Goal: Answer question/provide support

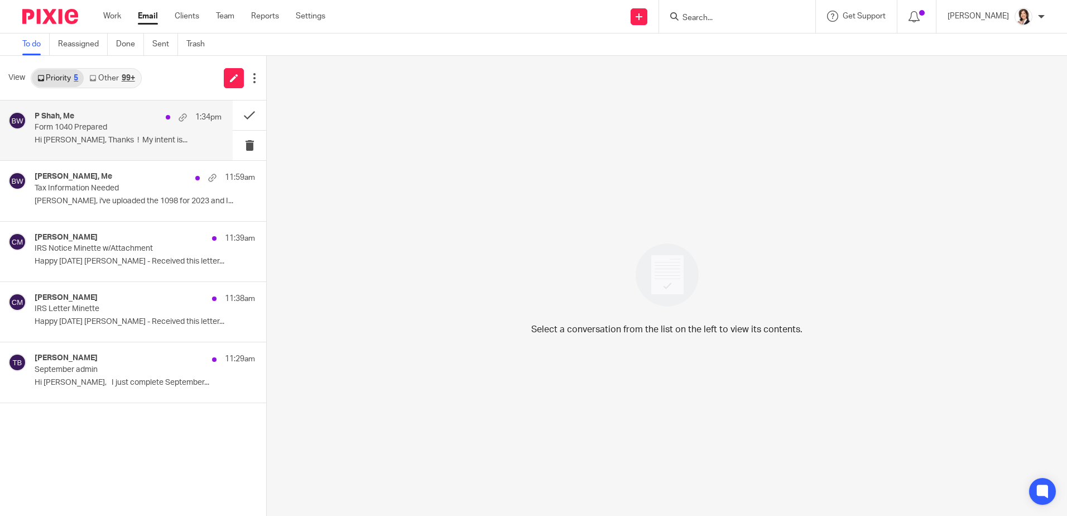
click at [89, 128] on p "Form 1040 Prepared" at bounding box center [110, 127] width 150 height 9
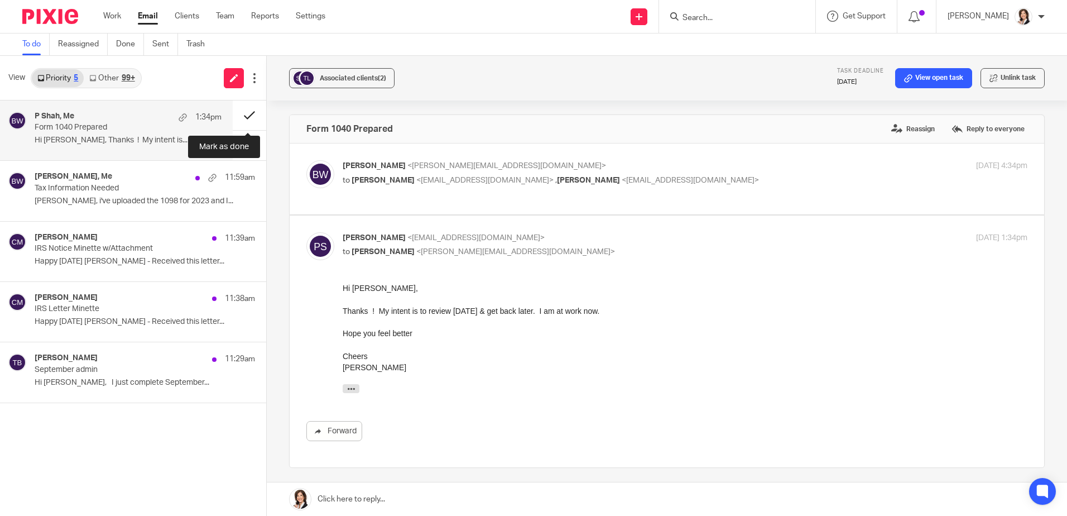
click at [253, 112] on button at bounding box center [249, 115] width 33 height 30
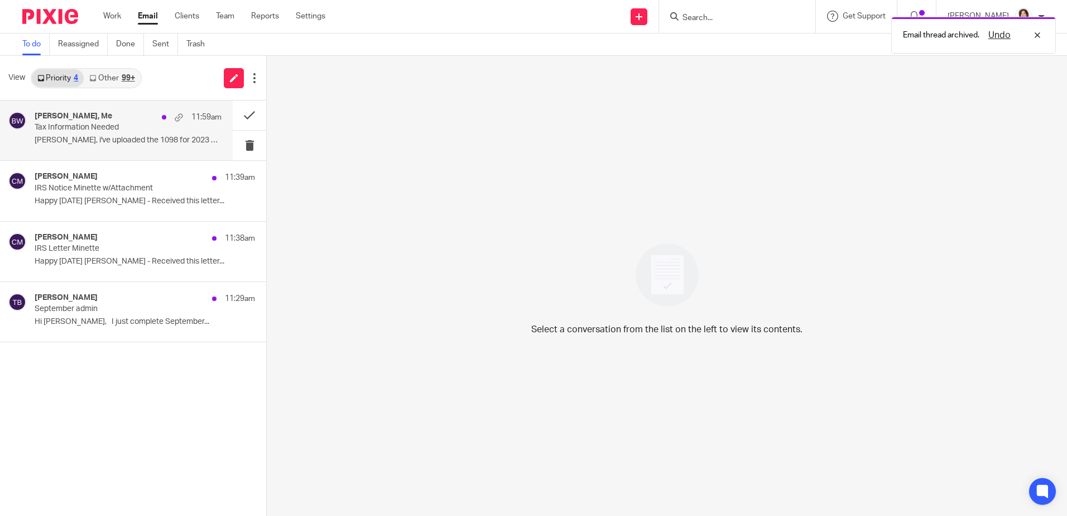
click at [103, 130] on p "Tax Information Needed" at bounding box center [110, 127] width 150 height 9
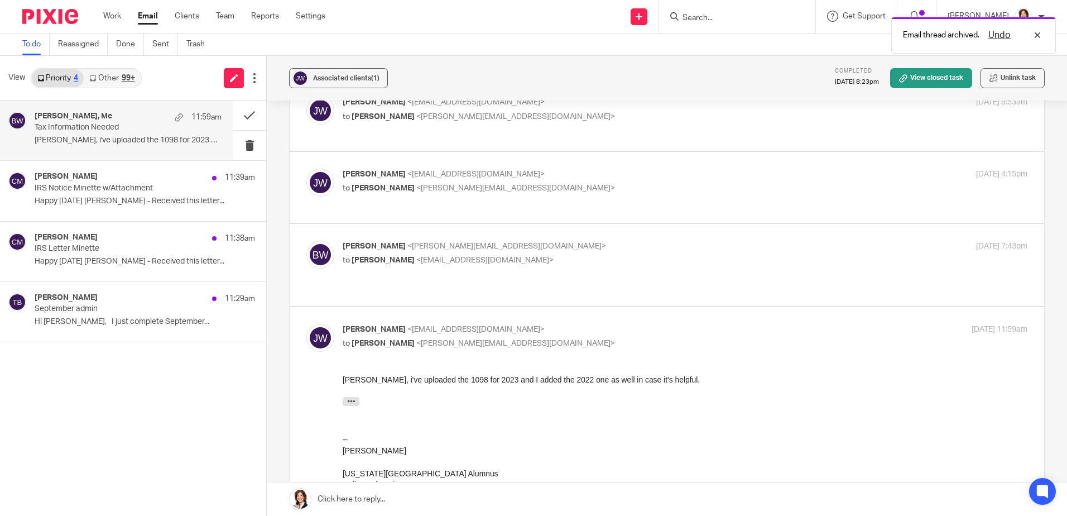
scroll to position [223, 0]
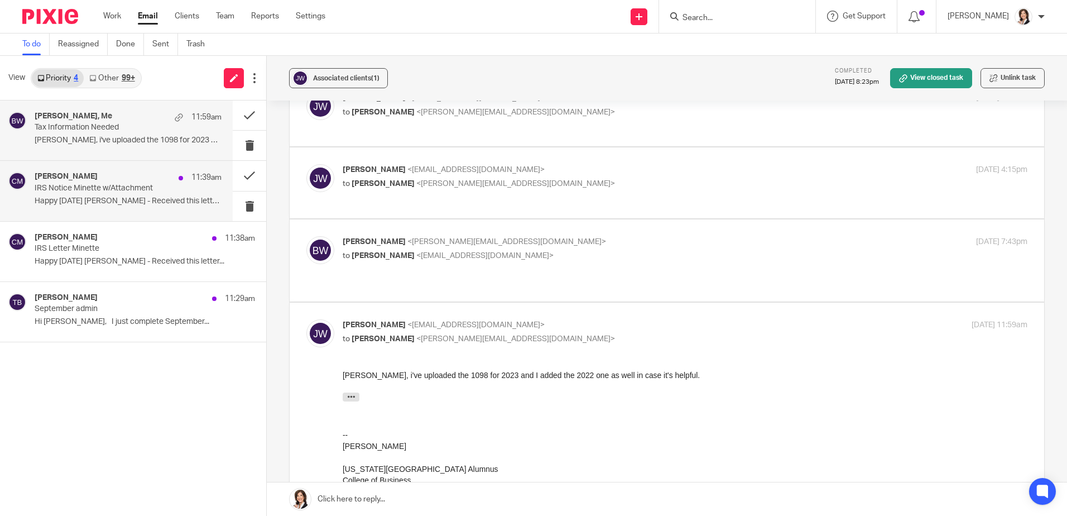
click at [83, 184] on p "IRS Notice Minette w/Attachment" at bounding box center [110, 188] width 150 height 9
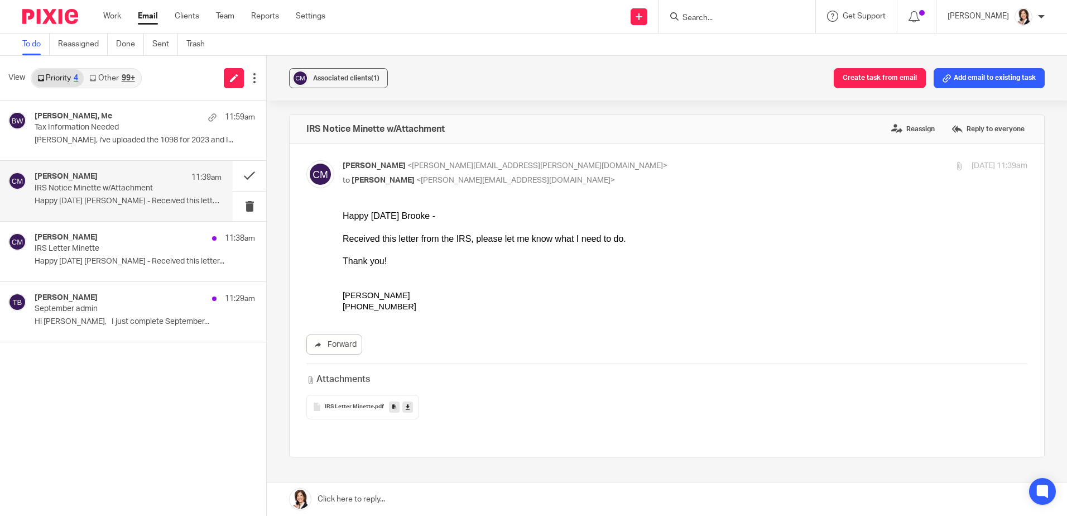
scroll to position [0, 0]
click at [54, 231] on div "Cindy Minette 11:38am IRS Letter Minette Happy Monday Brooke - Received this le…" at bounding box center [116, 252] width 233 height 60
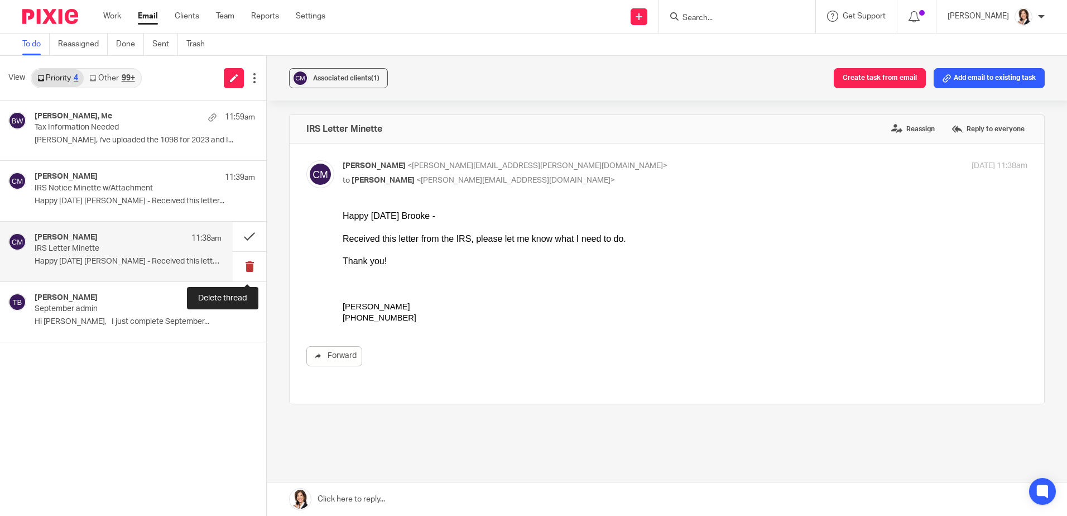
click at [251, 267] on button at bounding box center [249, 267] width 33 height 30
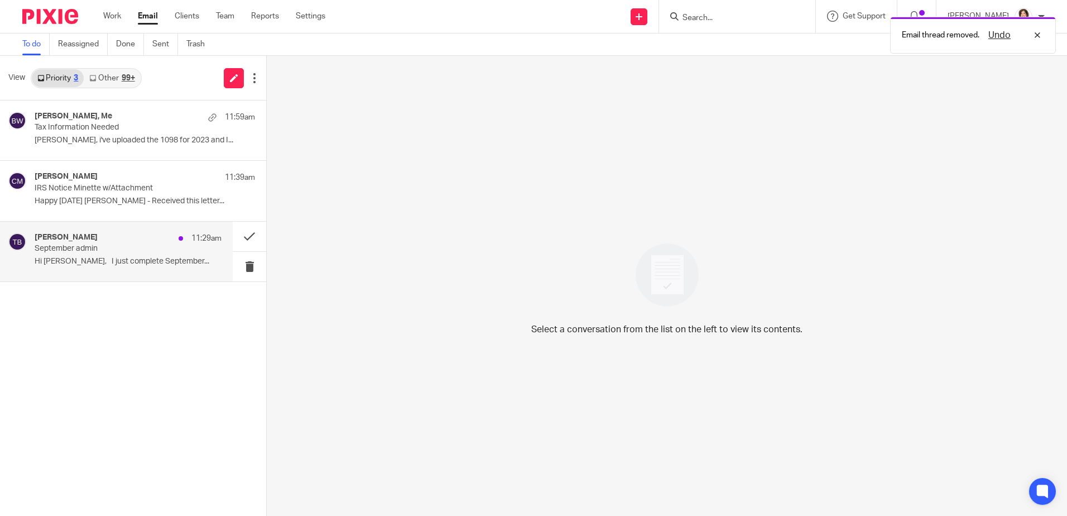
click at [109, 253] on p "September admin" at bounding box center [110, 248] width 150 height 9
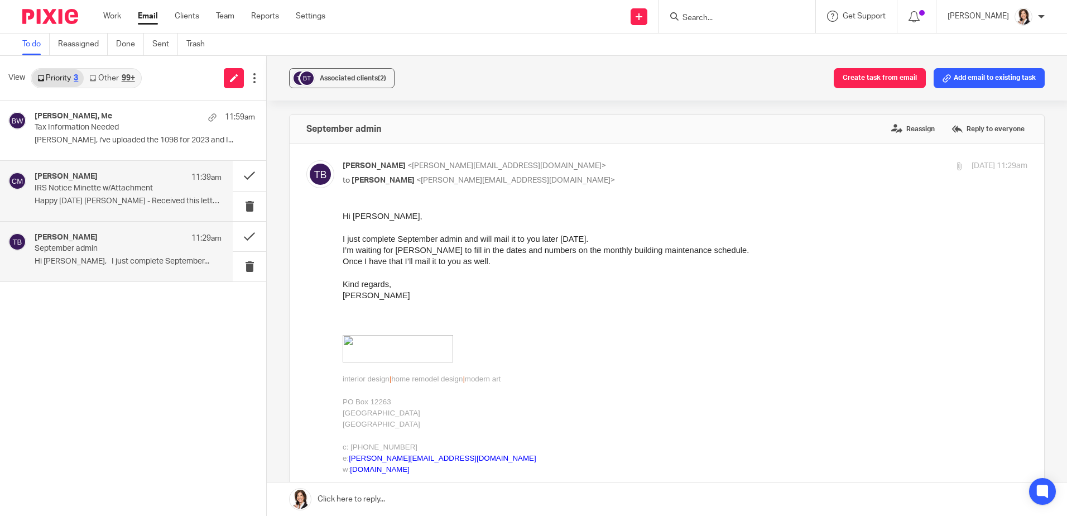
click at [96, 185] on p "IRS Notice Minette w/Attachment" at bounding box center [110, 188] width 150 height 9
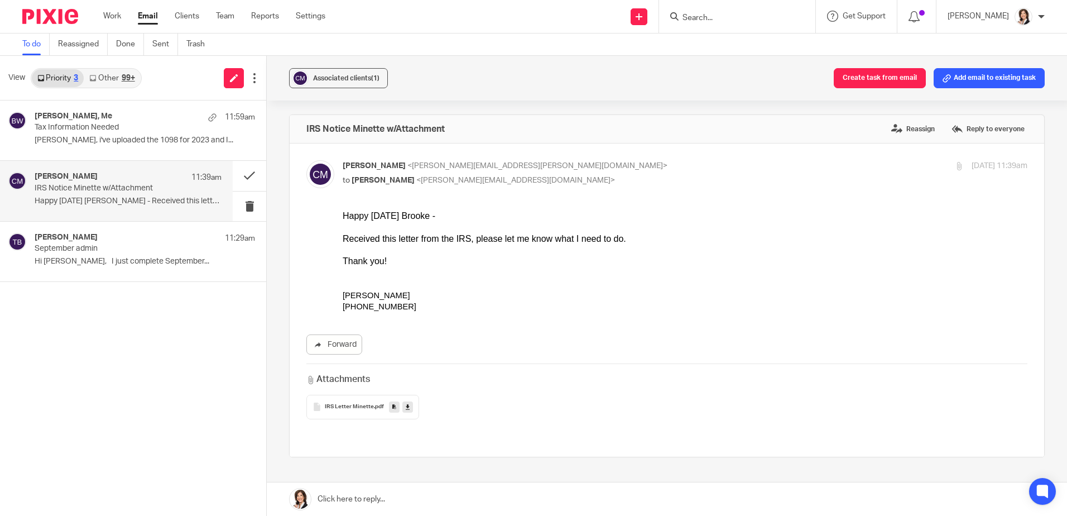
click at [406, 403] on icon at bounding box center [408, 406] width 4 height 8
click at [377, 497] on link at bounding box center [667, 498] width 800 height 33
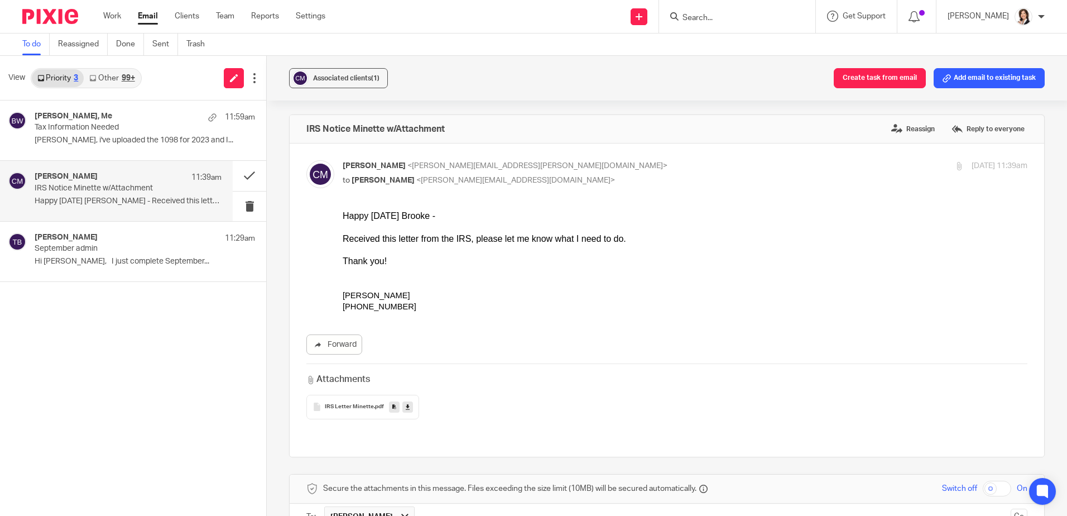
scroll to position [261, 0]
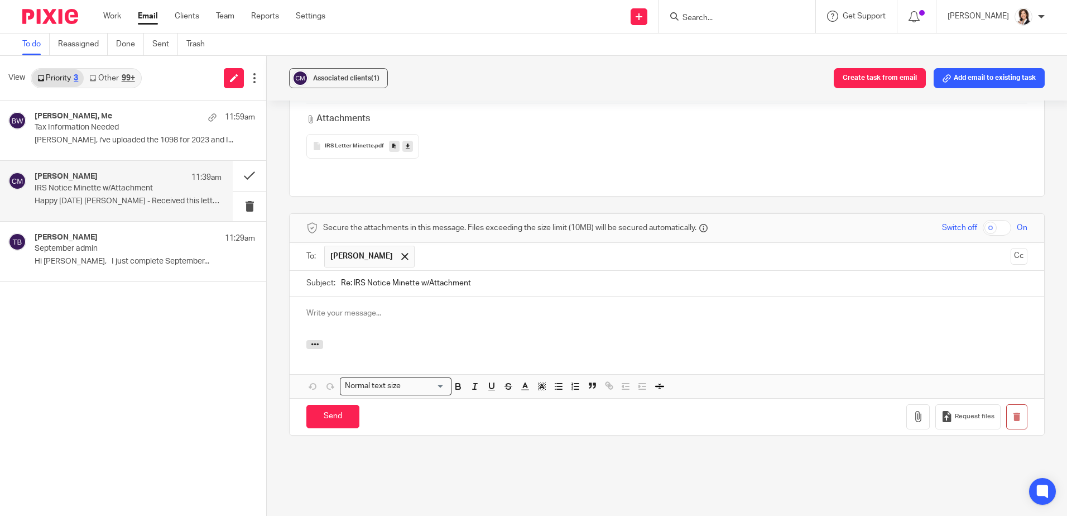
click at [354, 296] on div at bounding box center [667, 318] width 755 height 44
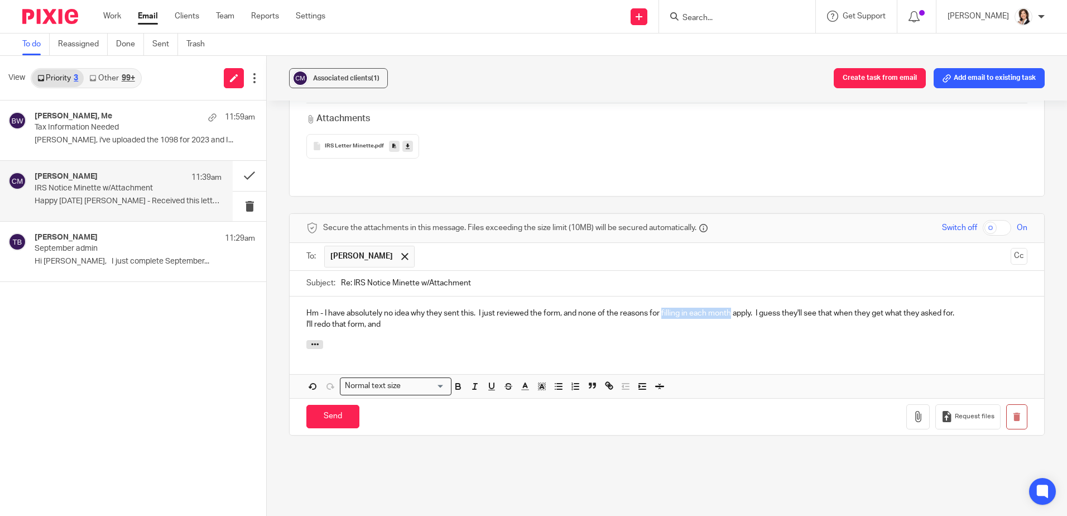
drag, startPoint x: 661, startPoint y: 290, endPoint x: 731, endPoint y: 291, distance: 70.3
click at [731, 308] on p "Hm - I have absolutely no idea why they sent this. I just reviewed the form, an…" at bounding box center [666, 313] width 721 height 11
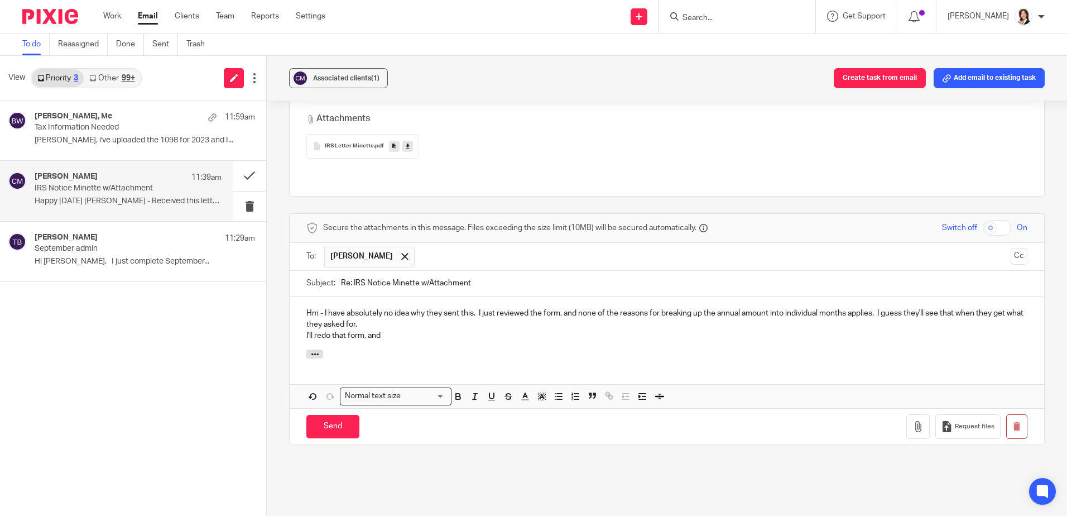
click at [386, 308] on p "Hm - I have absolutely no idea why they sent this. I just reviewed the form, an…" at bounding box center [666, 319] width 721 height 23
click at [386, 330] on p "I'll redo that form, and" at bounding box center [666, 335] width 721 height 11
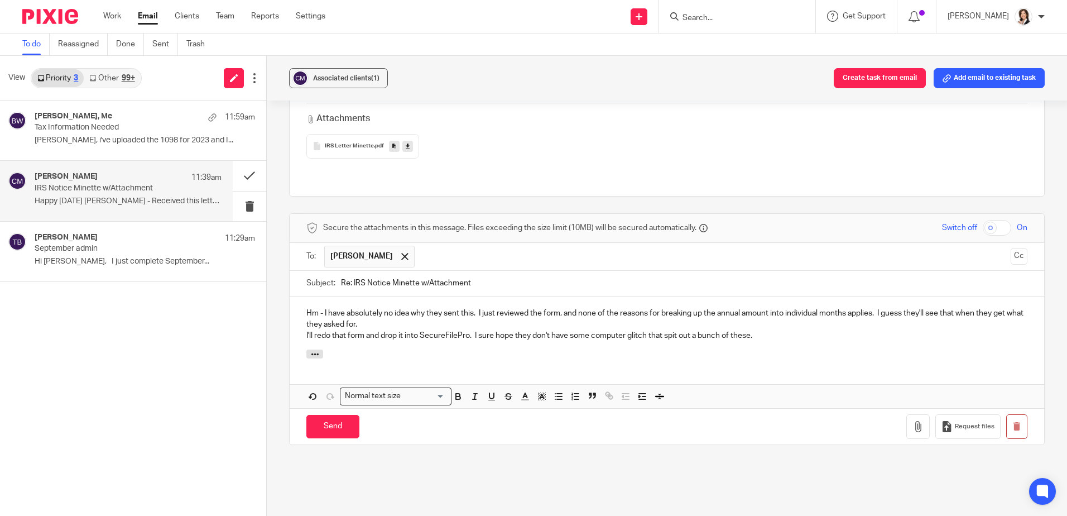
click at [717, 324] on div "Hm - I have absolutely no idea why they sent this. I just reviewed the form, an…" at bounding box center [667, 323] width 755 height 54
click at [769, 327] on div "Hm - I have absolutely no idea why they sent this. I just reviewed the form, an…" at bounding box center [667, 323] width 755 height 54
click at [756, 330] on p "I'll redo that form and drop it into SecureFilePro. I sure hope they don't have…" at bounding box center [666, 335] width 721 height 11
click at [749, 330] on p "I'll redo that form and drop it into SecureFilePro. I sure hope they don't have…" at bounding box center [666, 335] width 721 height 11
click at [887, 330] on p "I'll redo that form and drop it into SecureFilePro. I sure hope they don't have…" at bounding box center [666, 335] width 721 height 11
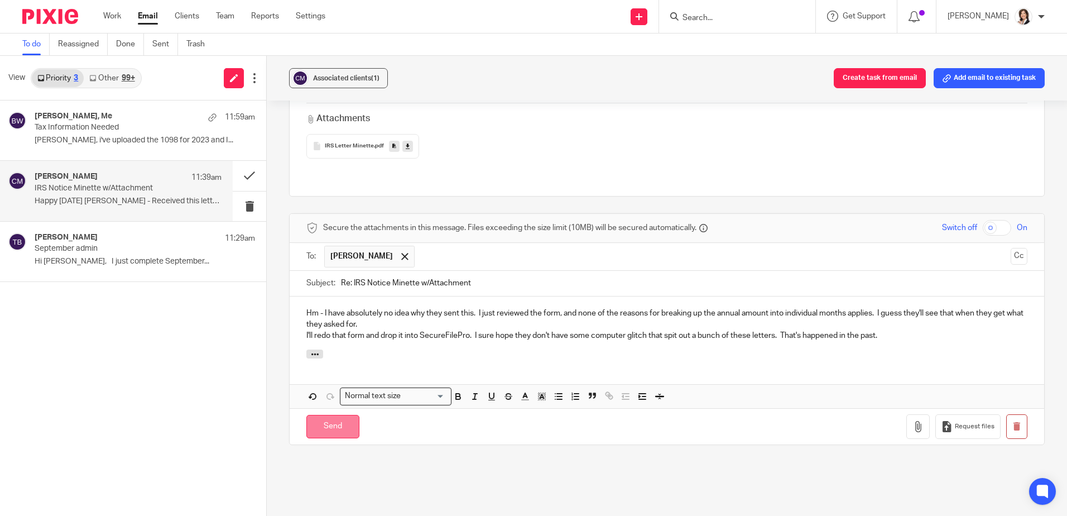
click at [329, 415] on input "Send" at bounding box center [332, 427] width 53 height 24
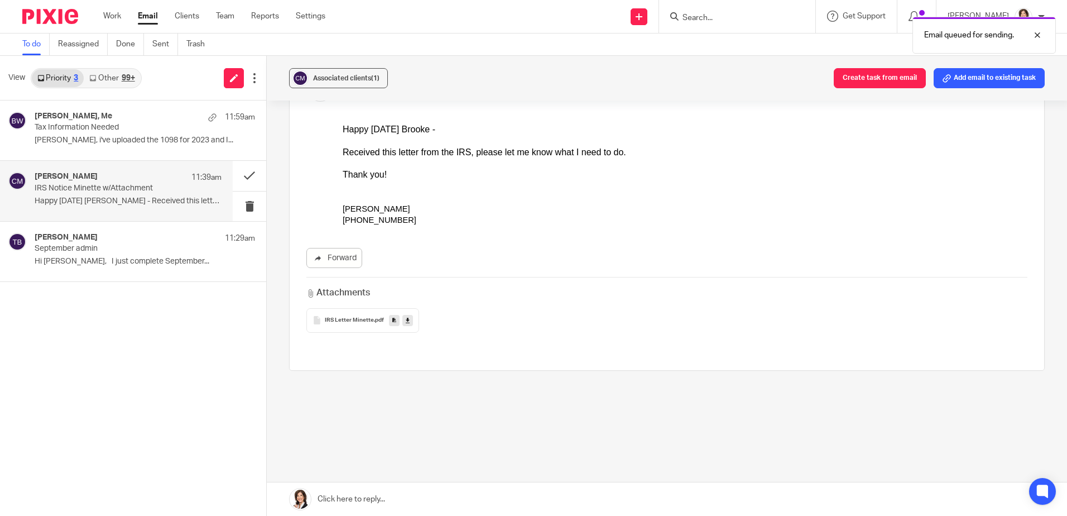
scroll to position [66, 0]
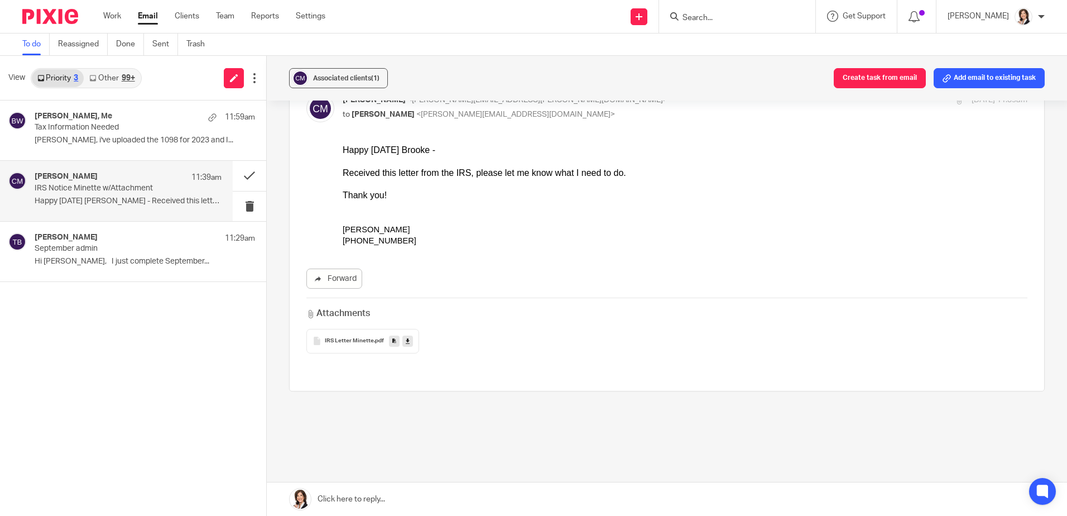
click at [443, 494] on link at bounding box center [667, 498] width 800 height 33
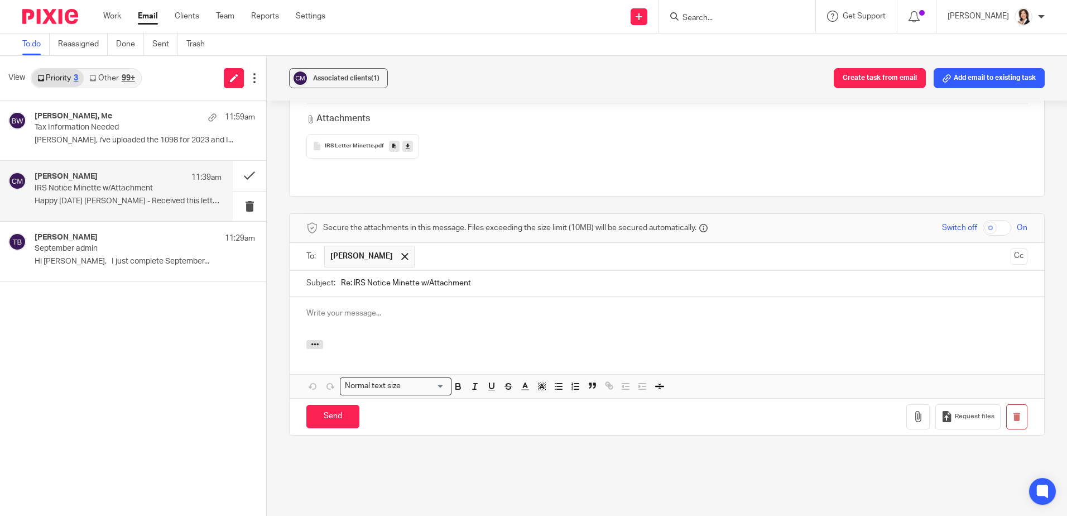
scroll to position [0, 0]
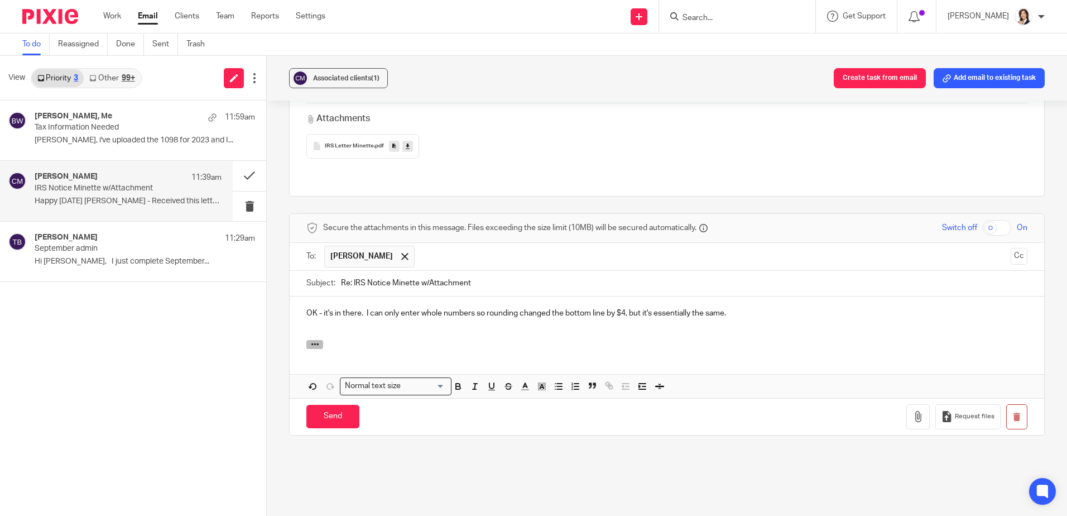
click at [307, 340] on button "button" at bounding box center [314, 344] width 17 height 9
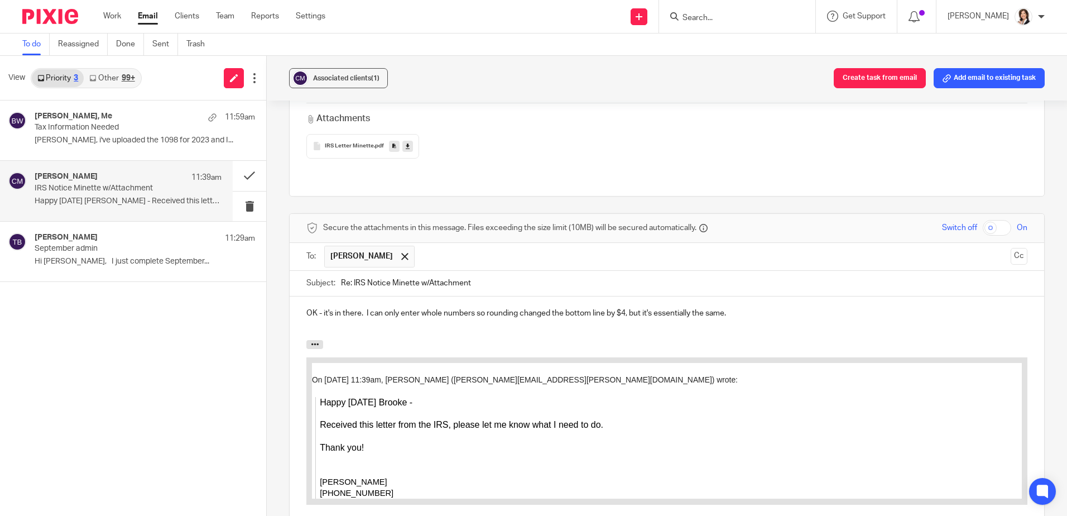
click at [740, 308] on p "OK - it's in there. I can only enter whole numbers so rounding changed the bott…" at bounding box center [666, 313] width 721 height 11
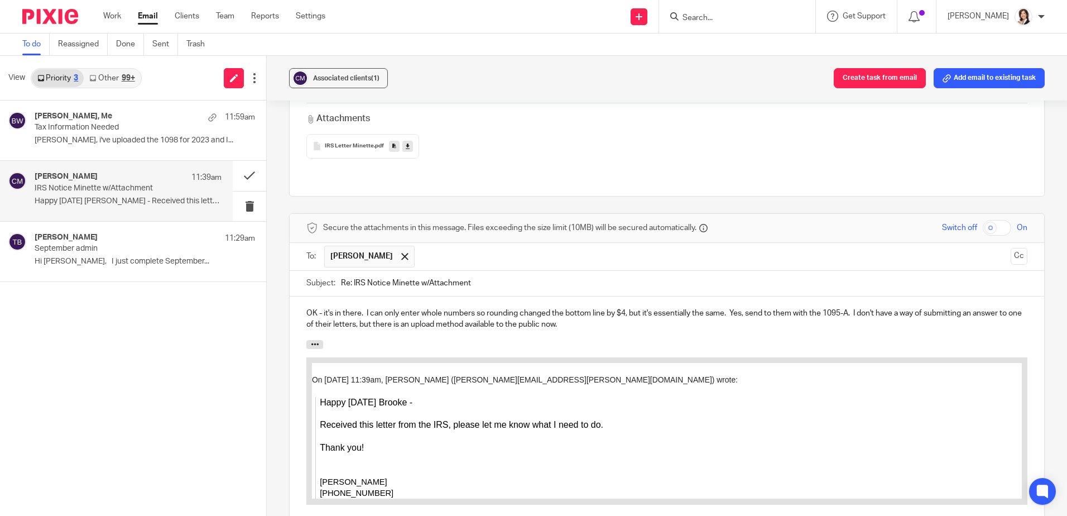
click at [397, 296] on div "OK - it's in there. I can only enter whole numbers so rounding changed the bott…" at bounding box center [667, 318] width 755 height 44
drag, startPoint x: 731, startPoint y: 290, endPoint x: 736, endPoint y: 294, distance: 6.7
click at [736, 308] on p "OK - it's in there. I can only enter whole numbers so rounding changed the bott…" at bounding box center [666, 319] width 721 height 23
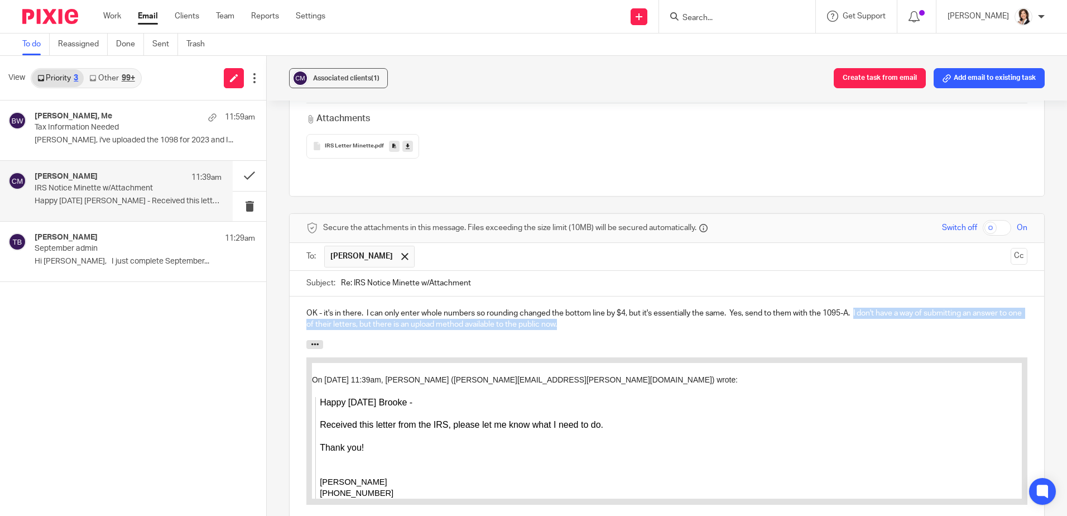
drag, startPoint x: 855, startPoint y: 286, endPoint x: 879, endPoint y: 303, distance: 28.8
click at [879, 308] on p "OK - it's in there. I can only enter whole numbers so rounding changed the bott…" at bounding box center [666, 319] width 721 height 23
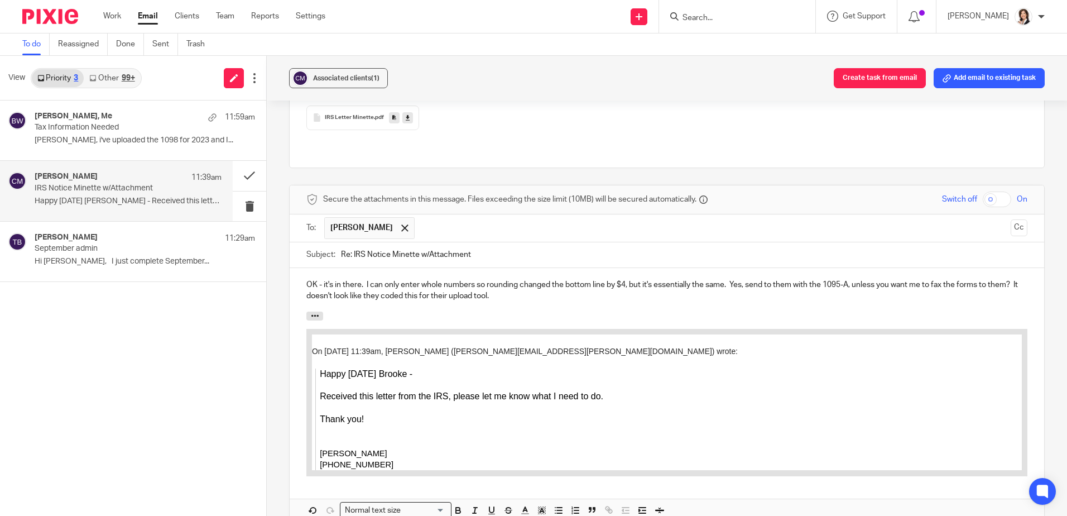
scroll to position [316, 0]
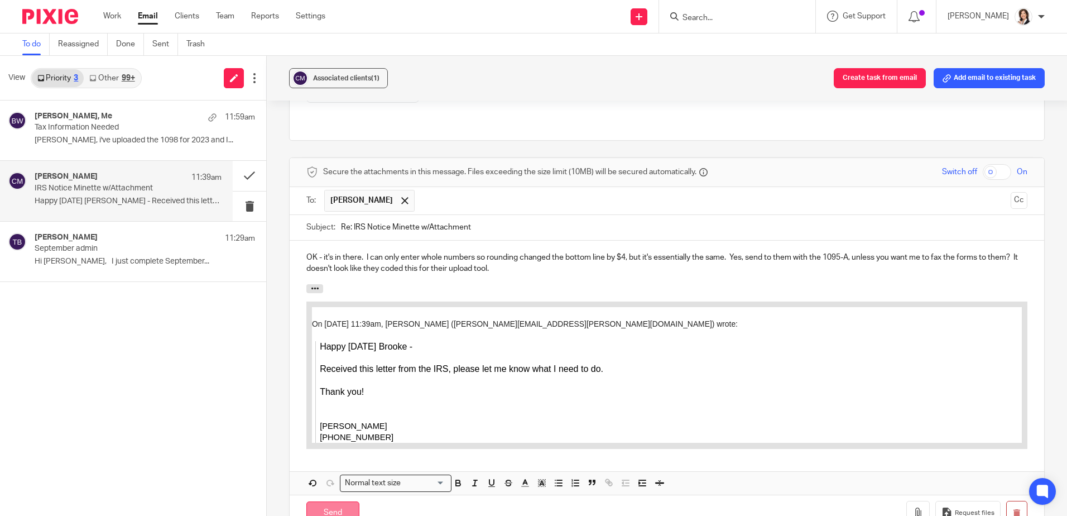
click at [333, 501] on input "Send" at bounding box center [332, 513] width 53 height 24
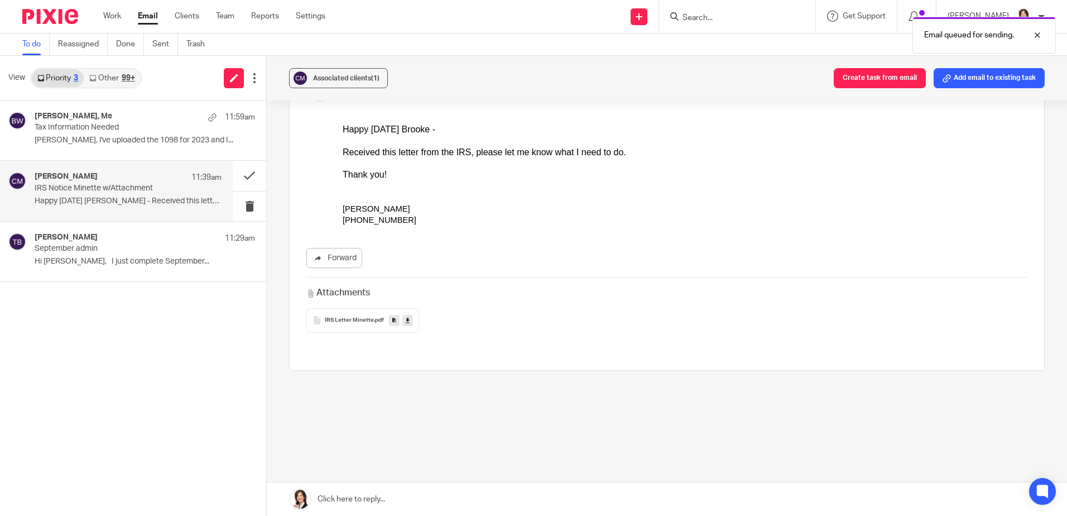
scroll to position [66, 0]
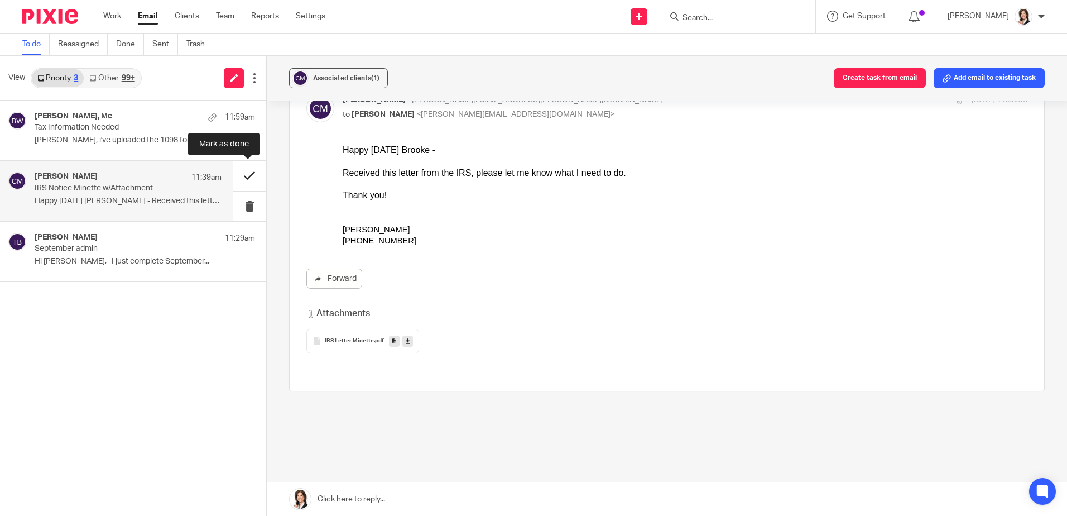
click at [243, 175] on button at bounding box center [249, 176] width 33 height 30
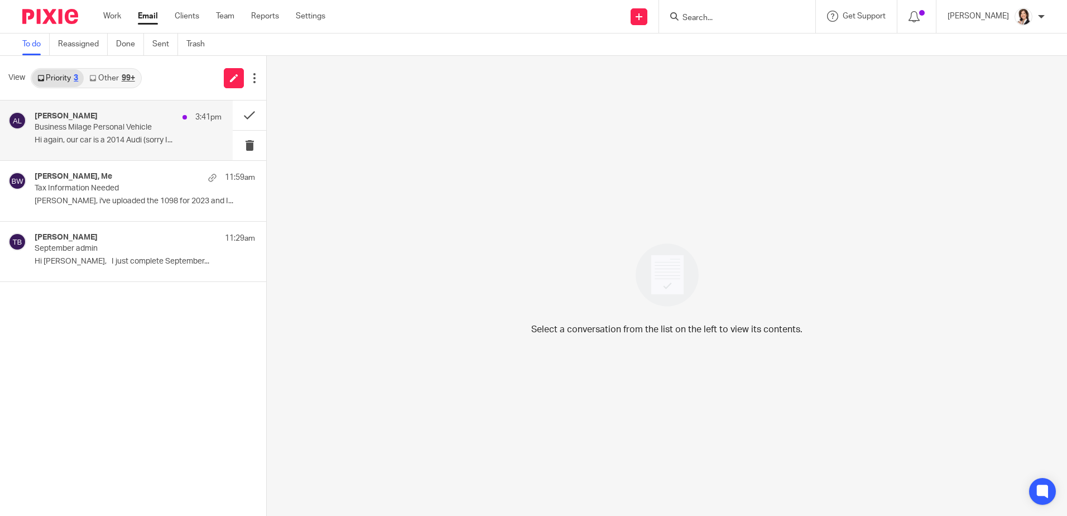
click at [83, 125] on p "Business Milage Personal Vehicle" at bounding box center [110, 127] width 150 height 9
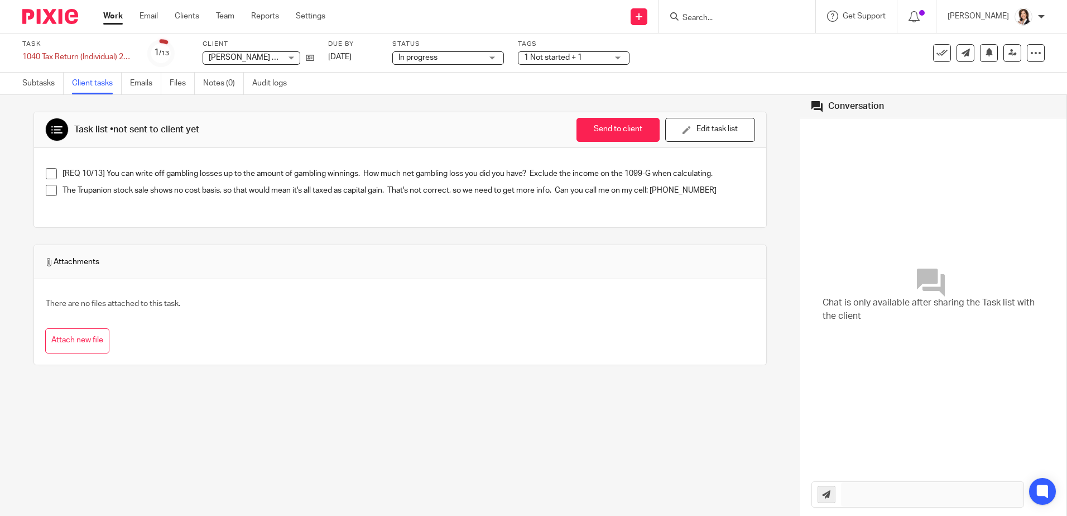
click at [53, 175] on span at bounding box center [51, 173] width 11 height 11
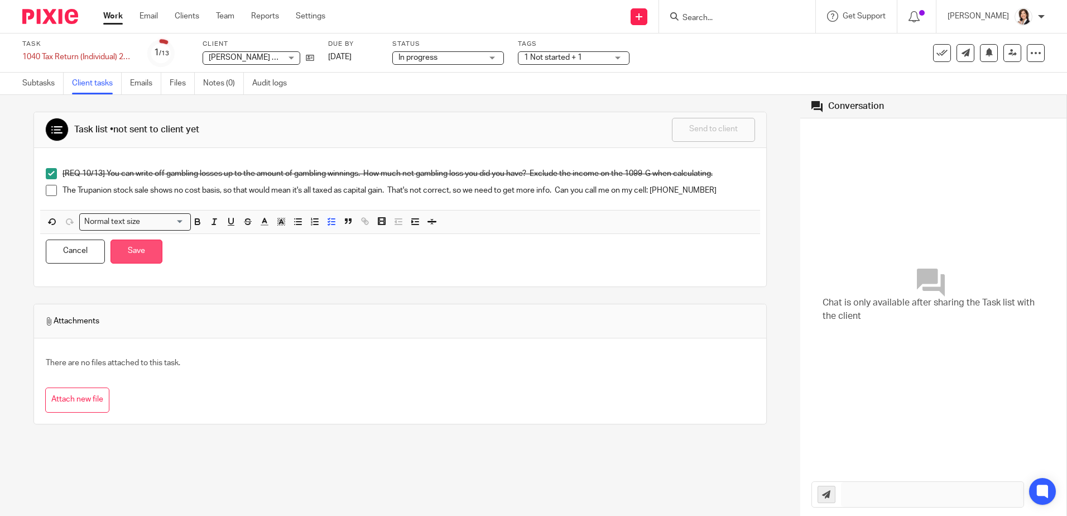
click at [140, 259] on button "Save" at bounding box center [137, 251] width 52 height 24
click at [727, 205] on div "[REQ 10/13] You can write off gambling losses up to the amount of gambling winn…" at bounding box center [400, 185] width 721 height 47
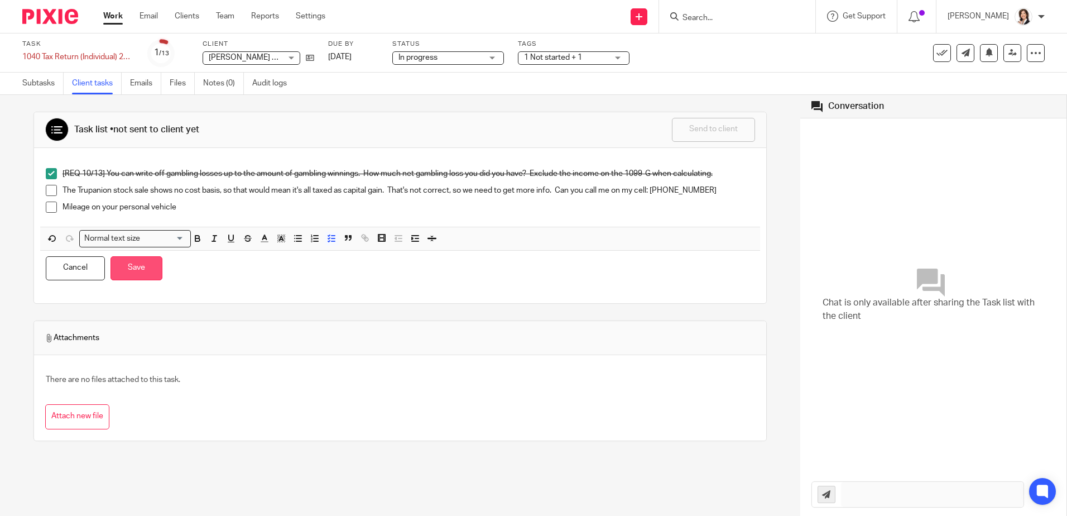
click at [137, 268] on button "Save" at bounding box center [137, 268] width 52 height 24
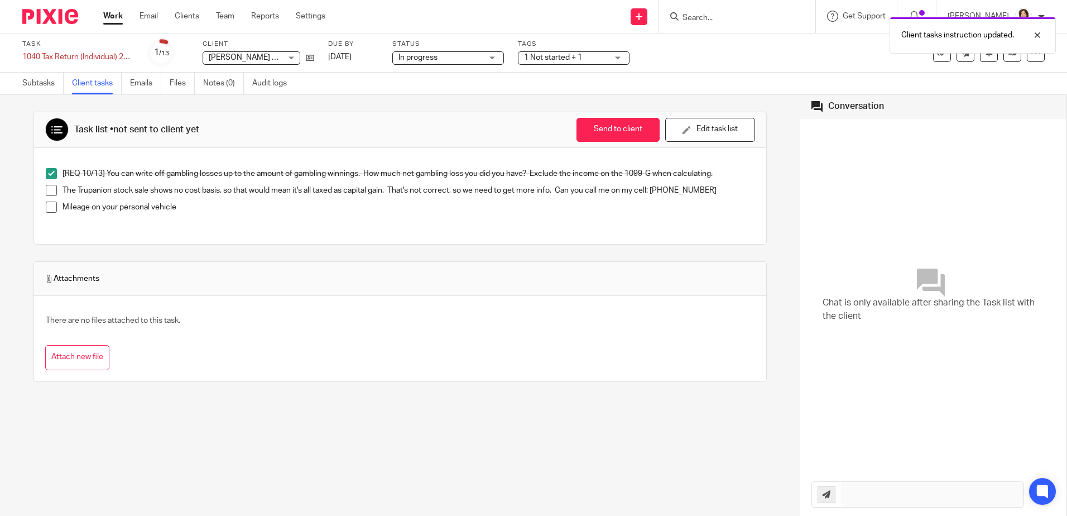
click at [706, 15] on div "Client tasks instruction updated." at bounding box center [795, 32] width 522 height 42
click at [710, 18] on input "Search" at bounding box center [732, 18] width 100 height 10
click at [704, 20] on input "Search" at bounding box center [732, 18] width 100 height 10
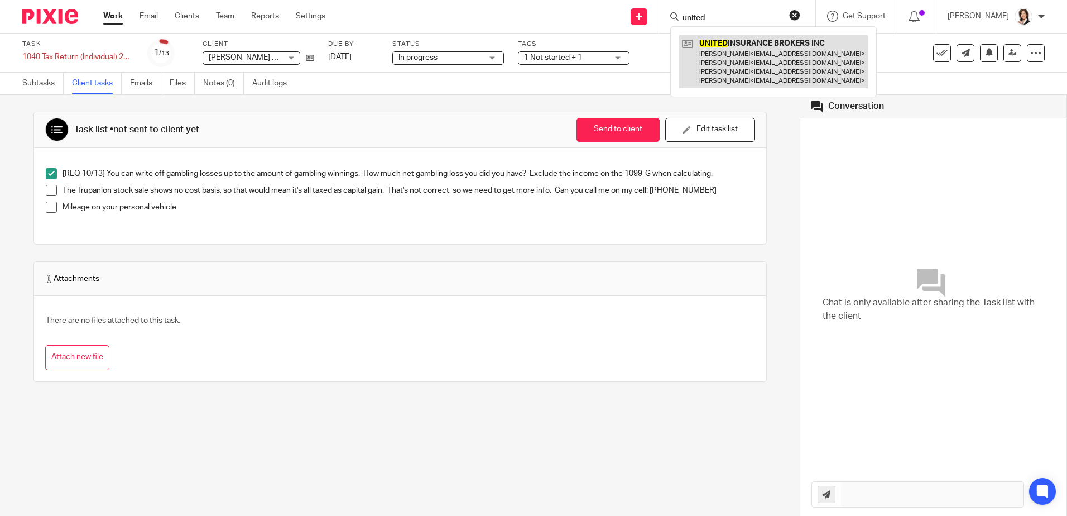
type input "united"
click at [780, 69] on link at bounding box center [773, 61] width 189 height 53
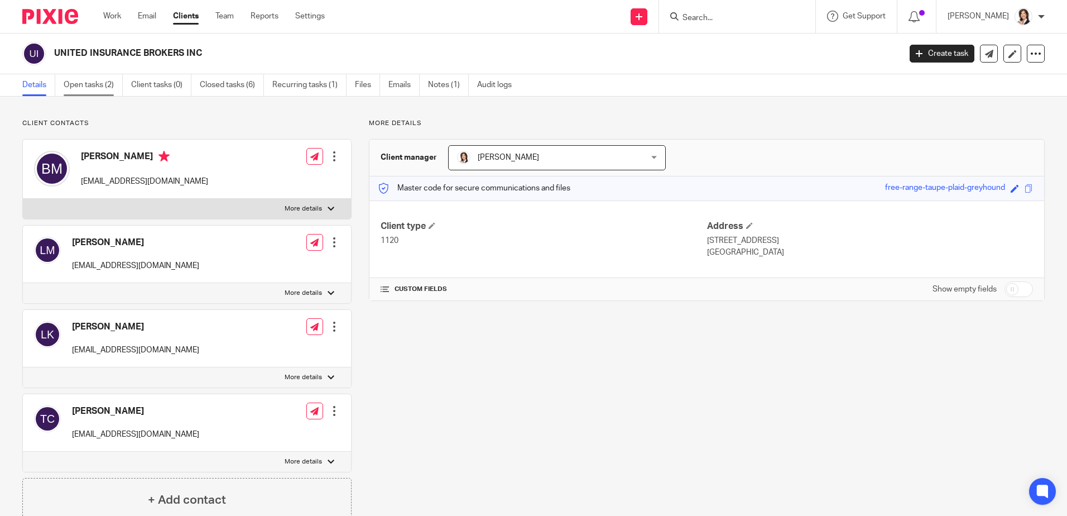
click at [93, 88] on link "Open tasks (2)" at bounding box center [93, 85] width 59 height 22
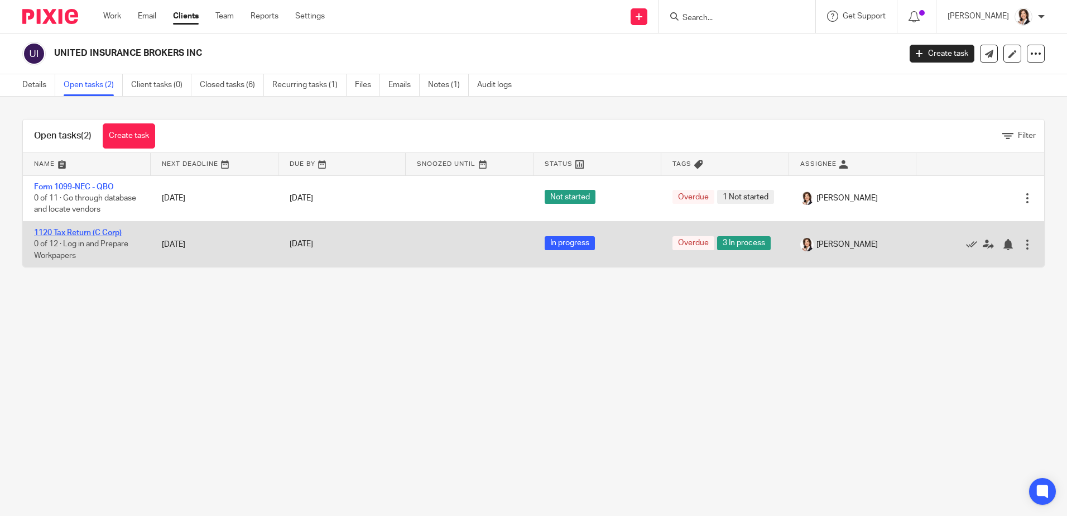
click at [96, 230] on link "1120 Tax Return (C Corp)" at bounding box center [78, 233] width 88 height 8
